Goal: Information Seeking & Learning: Learn about a topic

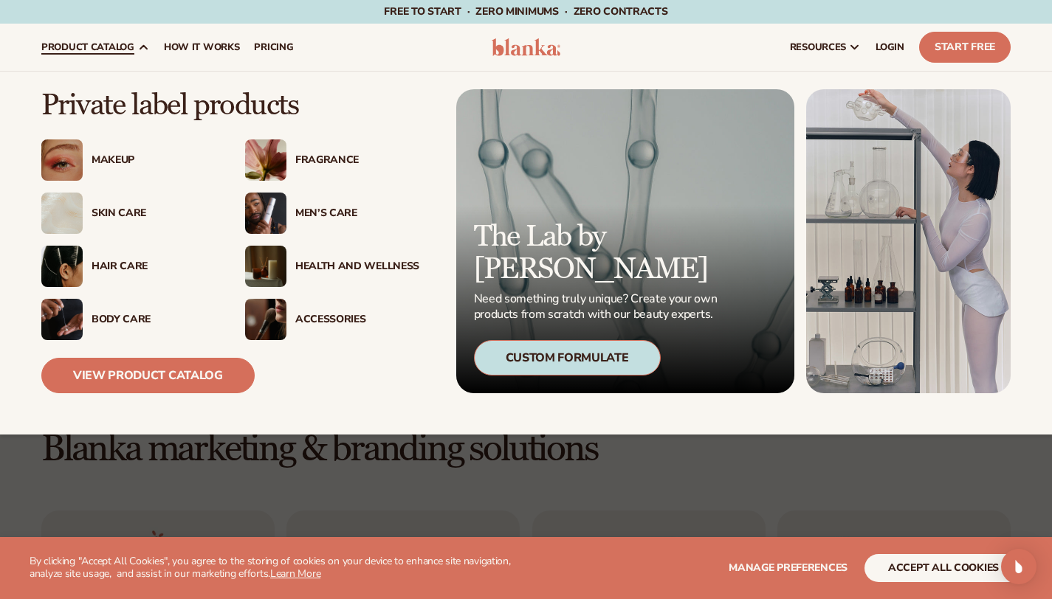
click at [111, 48] on span "product catalog" at bounding box center [87, 47] width 93 height 12
click at [115, 52] on span "product catalog" at bounding box center [87, 47] width 93 height 12
click at [145, 375] on link "View Product Catalog" at bounding box center [147, 375] width 213 height 35
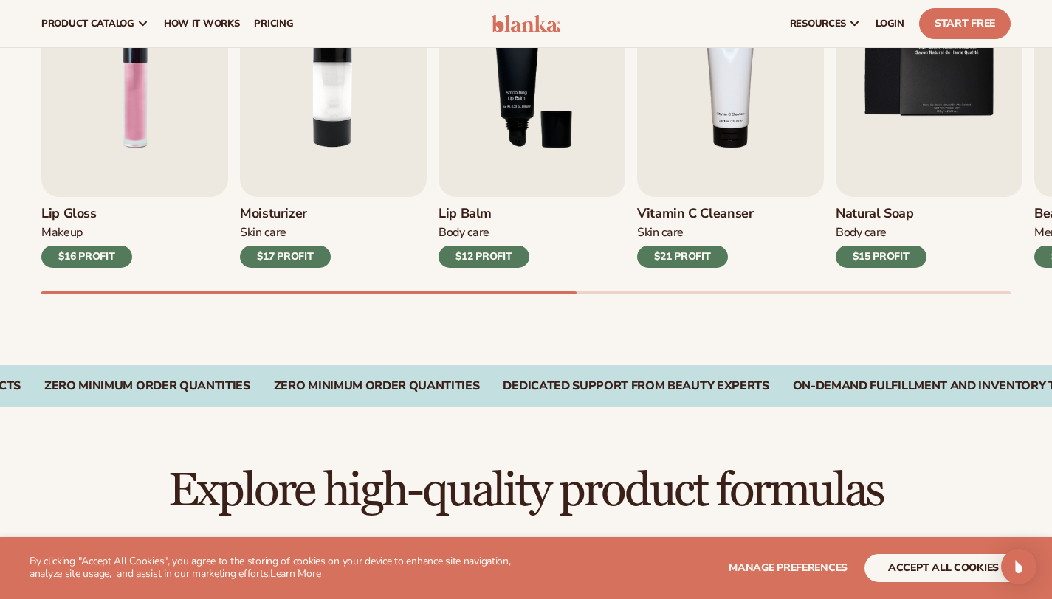
scroll to position [558, 0]
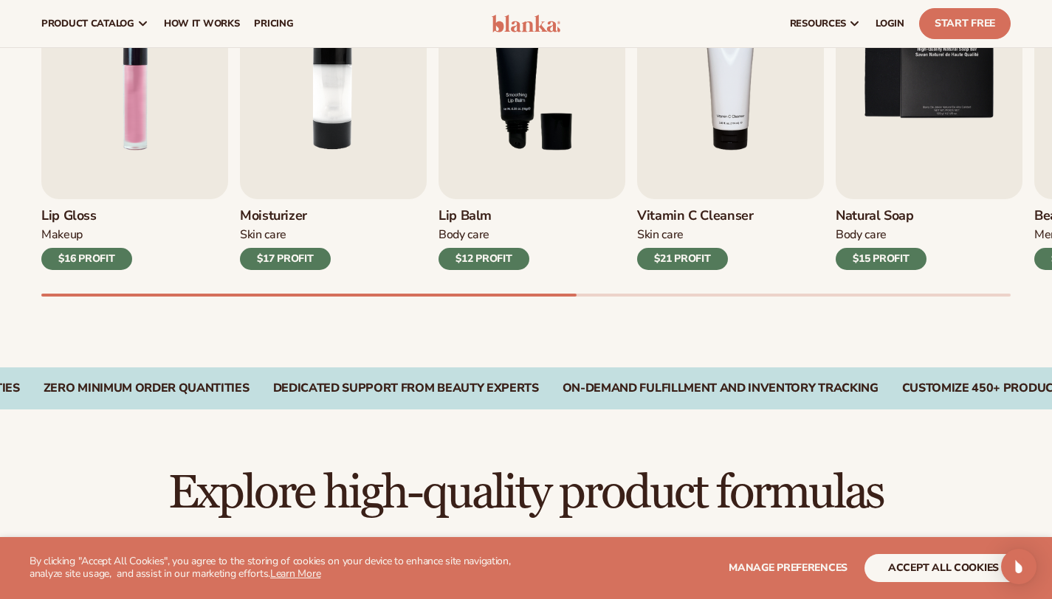
drag, startPoint x: 763, startPoint y: 282, endPoint x: 597, endPoint y: 285, distance: 166.9
click at [598, 285] on div "Lip Gloss Makeup $16 PROFIT Moisturizer Skin Care $17 PROFIT Lip Balm Body Care…" at bounding box center [546, 129] width 1011 height 336
click at [674, 308] on div "Best sellers Private label products to start your beauty and self care line tod…" at bounding box center [526, 102] width 1052 height 529
click at [674, 297] on div at bounding box center [525, 295] width 969 height 3
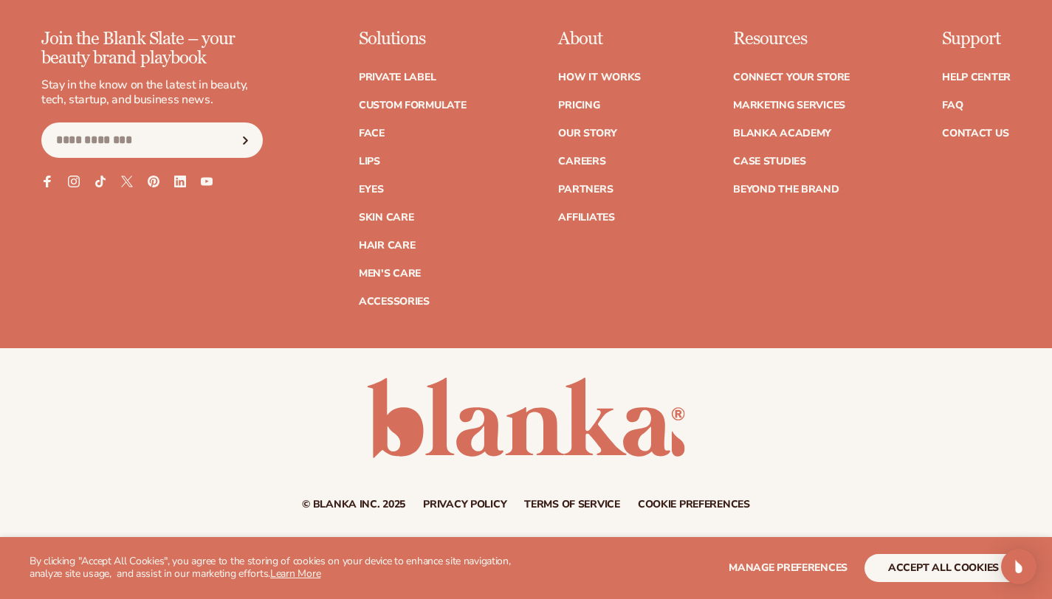
scroll to position [2653, 0]
